Goal: Information Seeking & Learning: Get advice/opinions

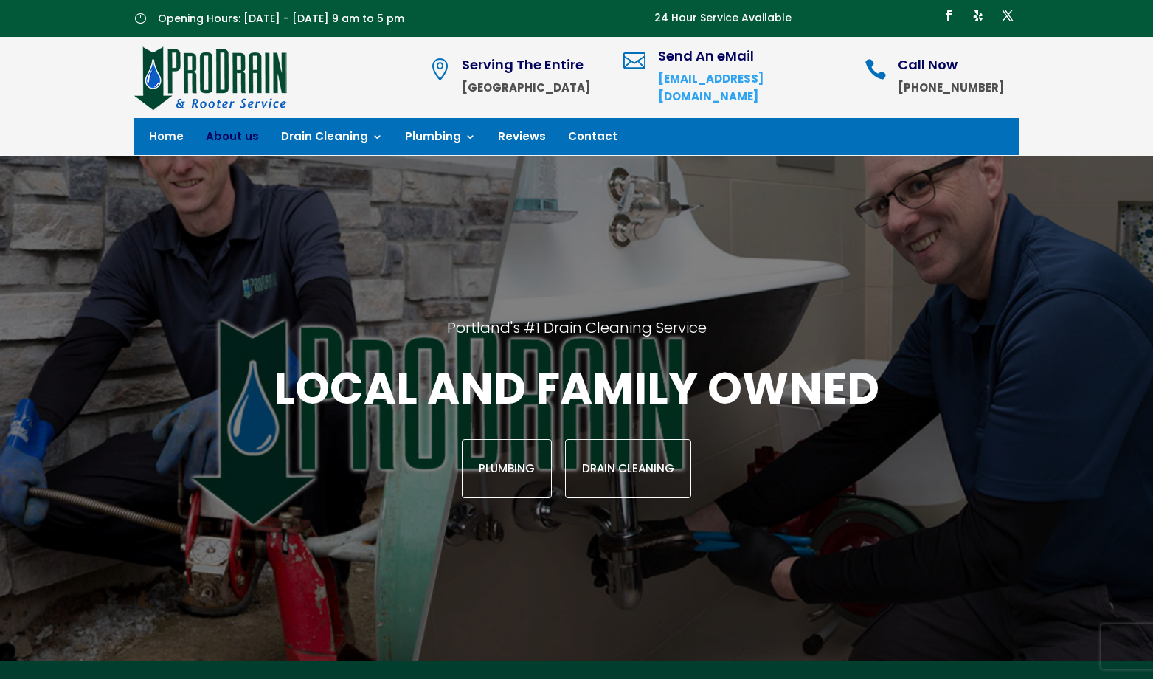
click at [220, 136] on link "About us" at bounding box center [232, 139] width 53 height 16
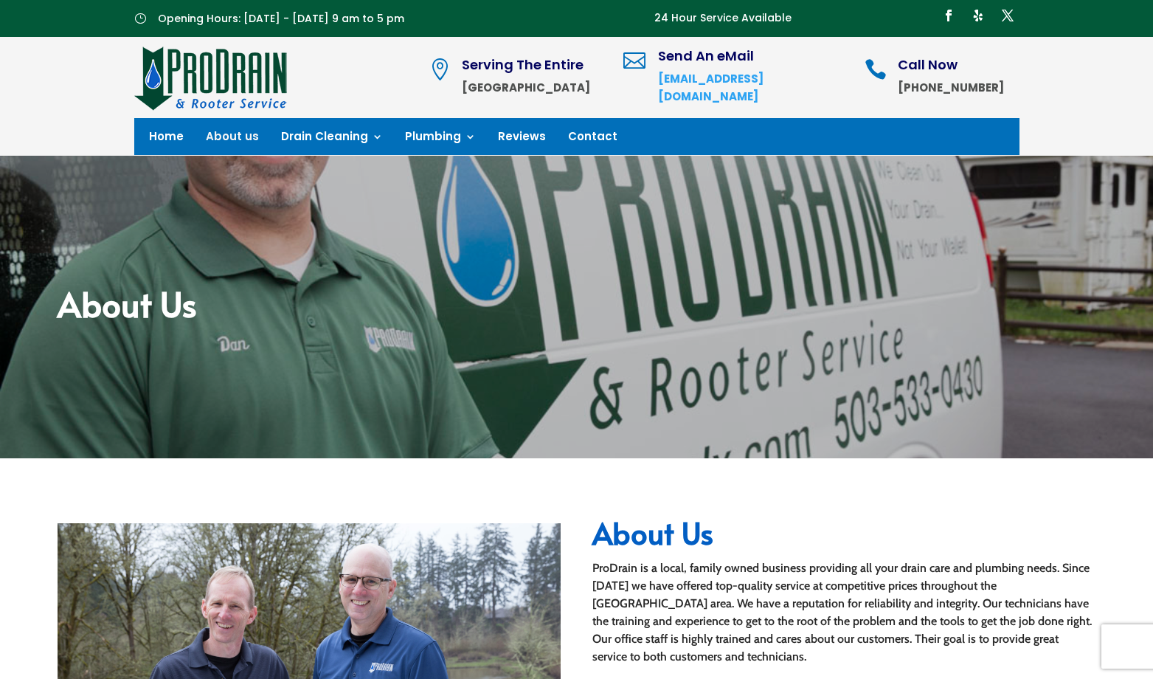
click at [255, 311] on h2 "About Us" at bounding box center [577, 306] width 1038 height 41
click at [516, 144] on link "Reviews" at bounding box center [522, 139] width 48 height 16
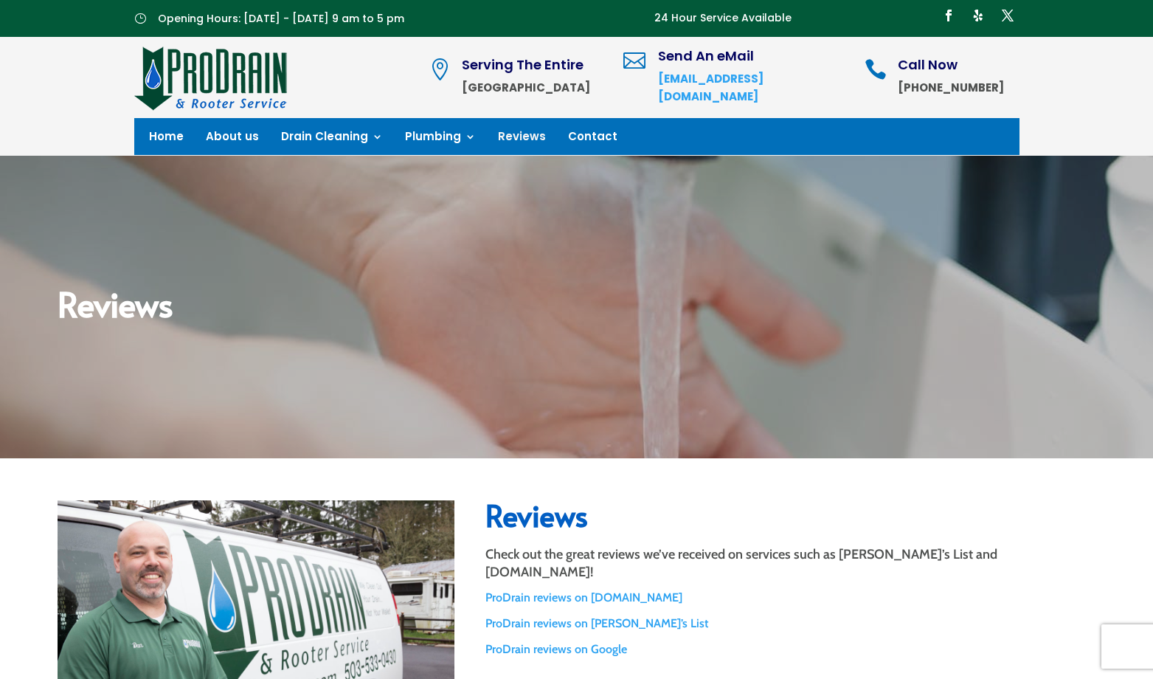
click at [567, 642] on link "ProDrain reviews on Google" at bounding box center [556, 649] width 142 height 14
